Goal: Check status: Check status

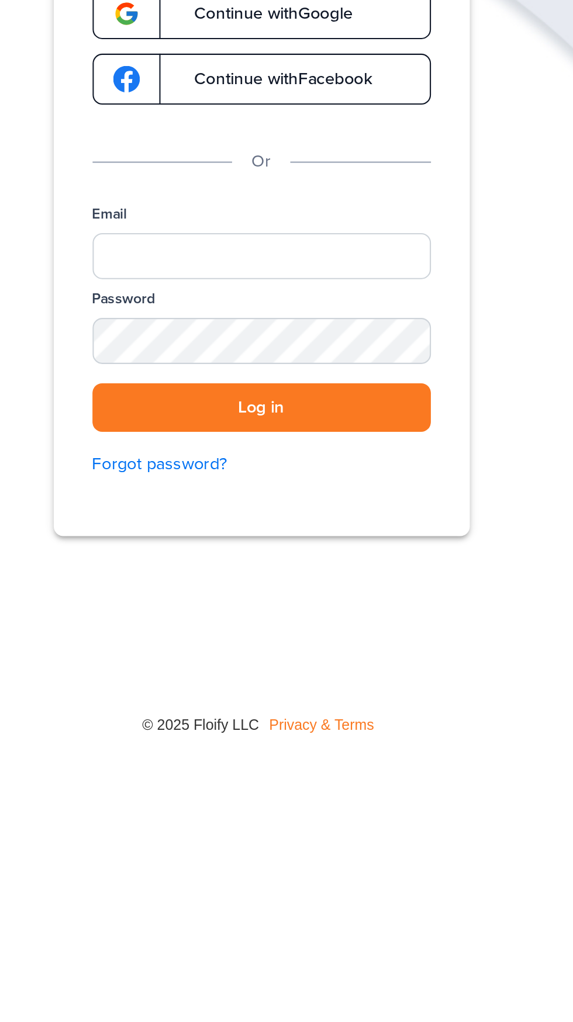
scroll to position [2, 0]
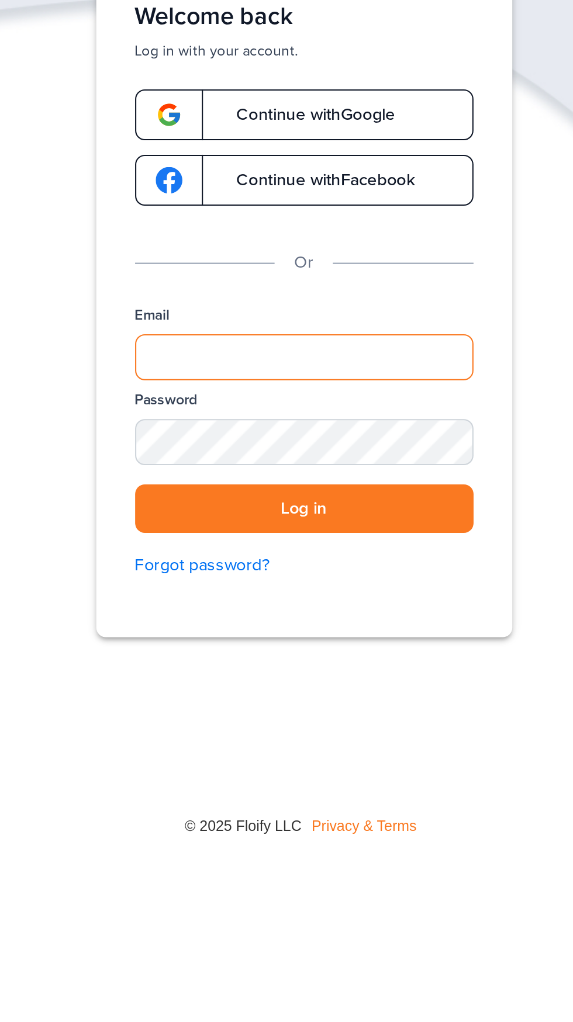
click at [276, 254] on input "Email" at bounding box center [286, 258] width 163 height 22
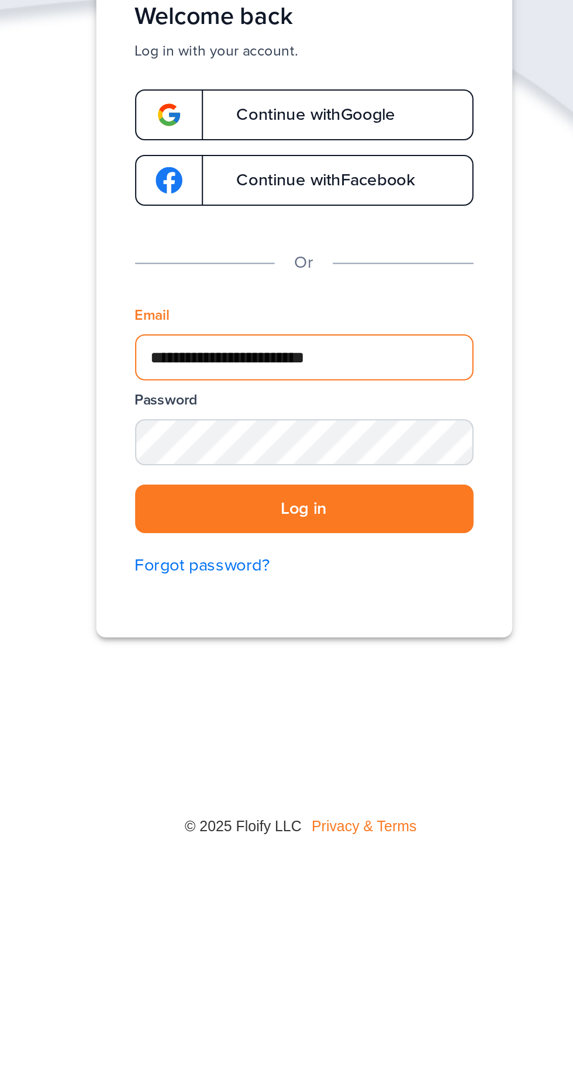
type input "**********"
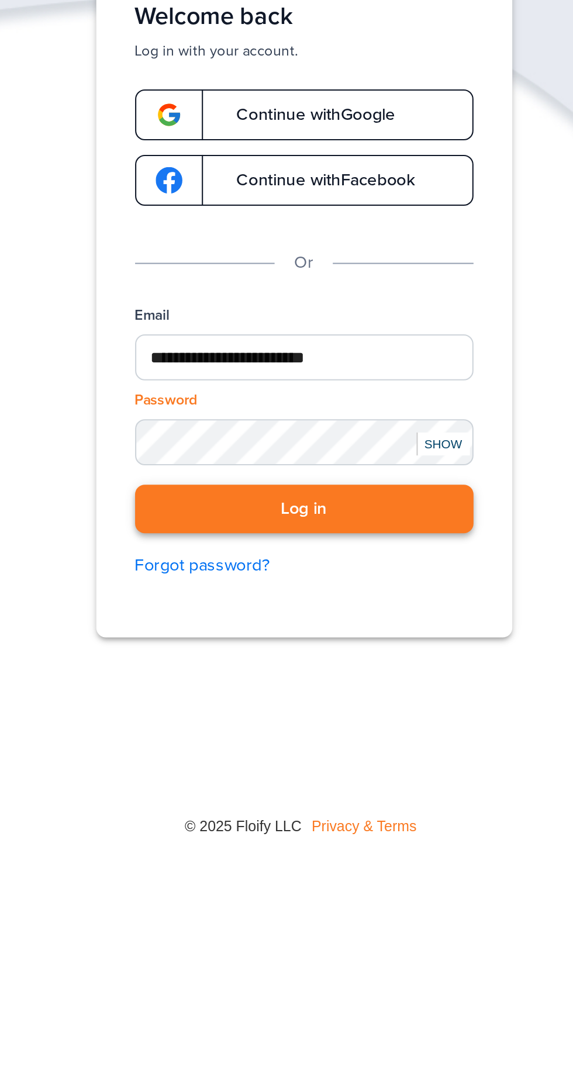
click at [296, 329] on button "Log in" at bounding box center [286, 331] width 163 height 24
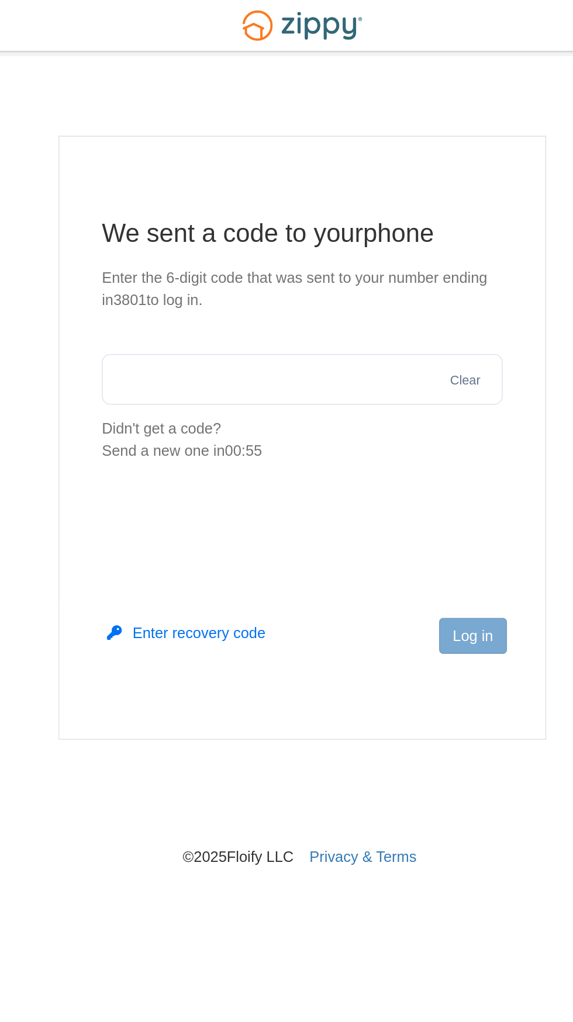
click at [313, 212] on input "text" at bounding box center [286, 209] width 221 height 28
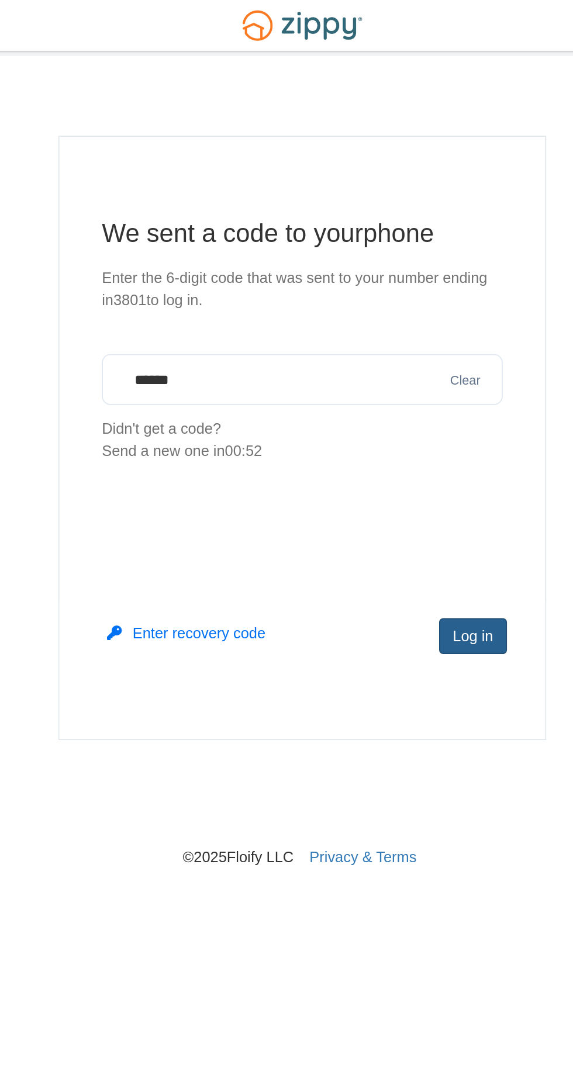
type input "******"
click at [388, 354] on button "Log in" at bounding box center [380, 351] width 37 height 20
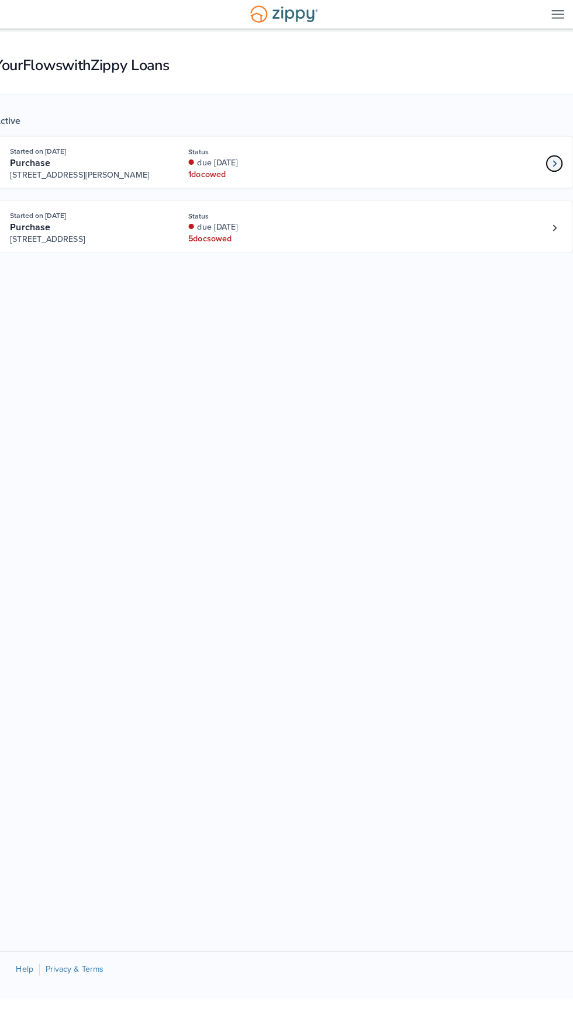
click at [554, 166] on icon "Loan number 4261527" at bounding box center [554, 162] width 4 height 8
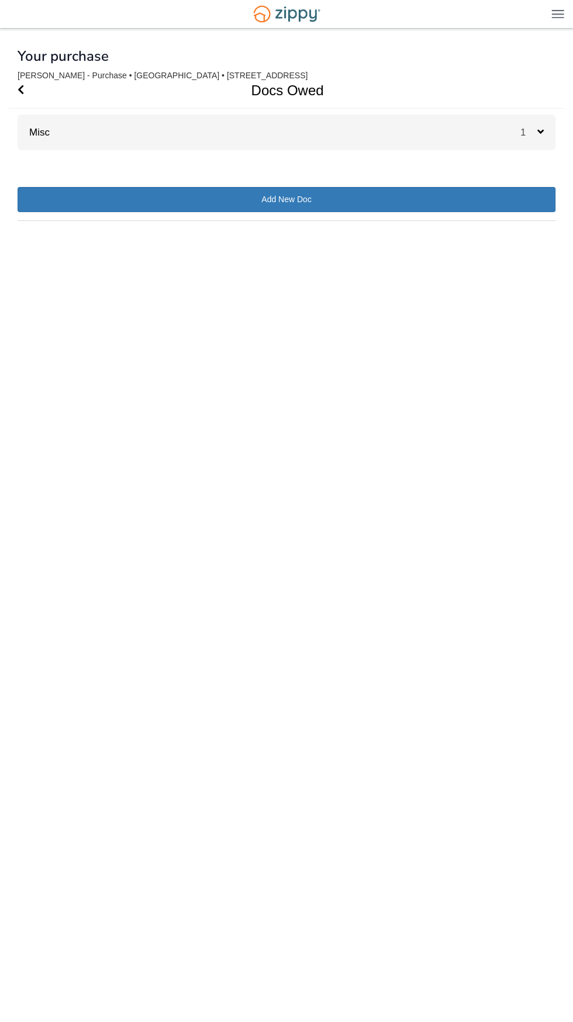
click at [541, 142] on div "1" at bounding box center [537, 133] width 35 height 36
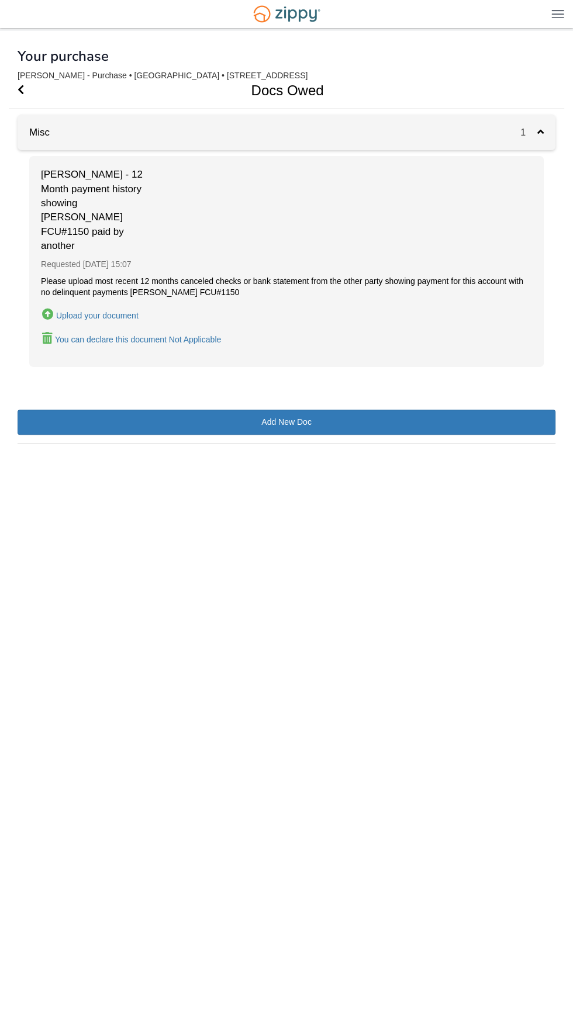
click at [549, 132] on div "1" at bounding box center [537, 133] width 35 height 36
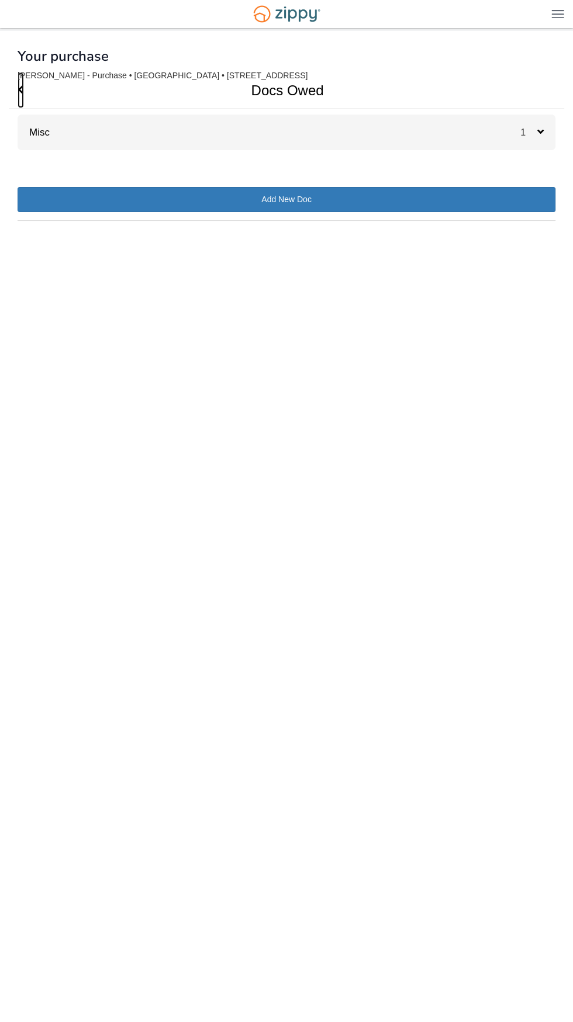
click at [20, 90] on icon "Go Back" at bounding box center [21, 89] width 6 height 11
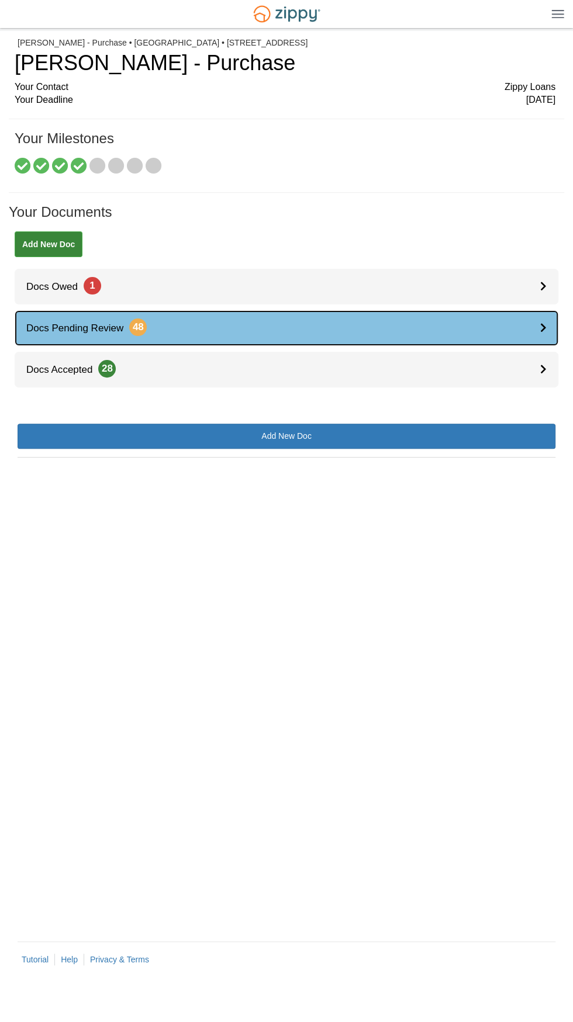
click at [543, 328] on icon at bounding box center [543, 328] width 6 height 10
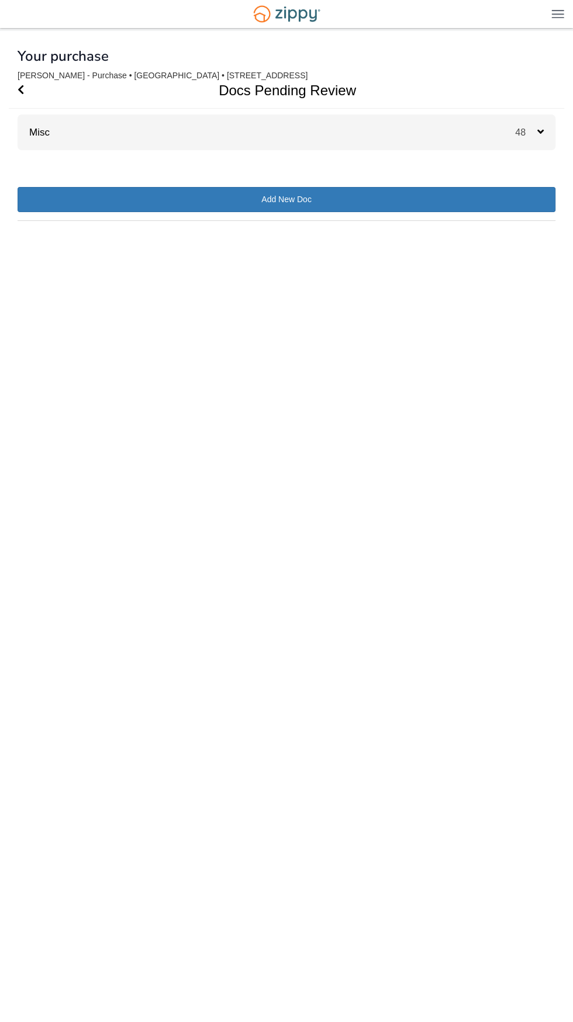
click at [536, 136] on span "48" at bounding box center [526, 132] width 22 height 10
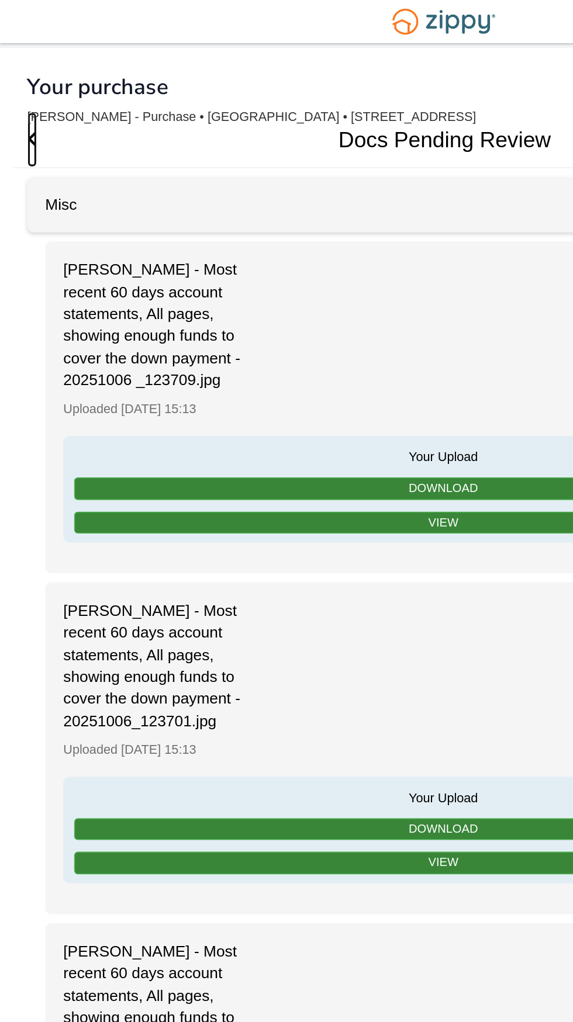
click at [23, 84] on span "Go Back" at bounding box center [21, 90] width 6 height 36
